Goal: Use online tool/utility: Use online tool/utility

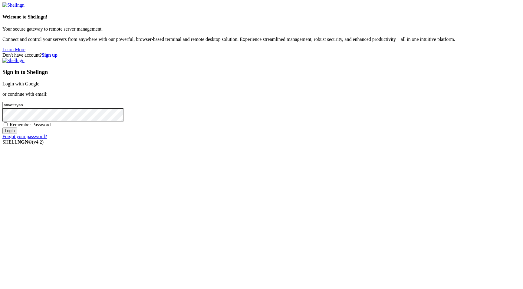
click at [39, 86] on link "Login with Google" at bounding box center [20, 83] width 37 height 5
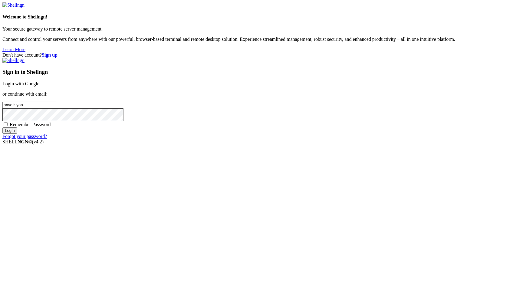
click at [39, 86] on link "Login with Google" at bounding box center [20, 83] width 37 height 5
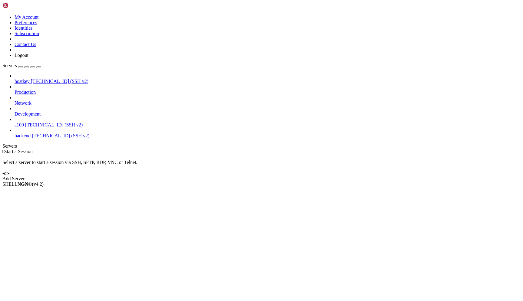
click at [24, 122] on span "a100" at bounding box center [19, 124] width 9 height 5
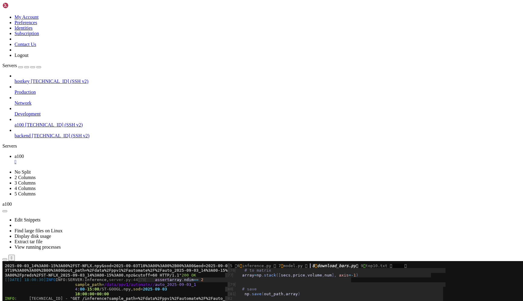
drag, startPoint x: 150, startPoint y: 439, endPoint x: 149, endPoint y: 370, distance: 69.7
